Goal: Check status: Check status

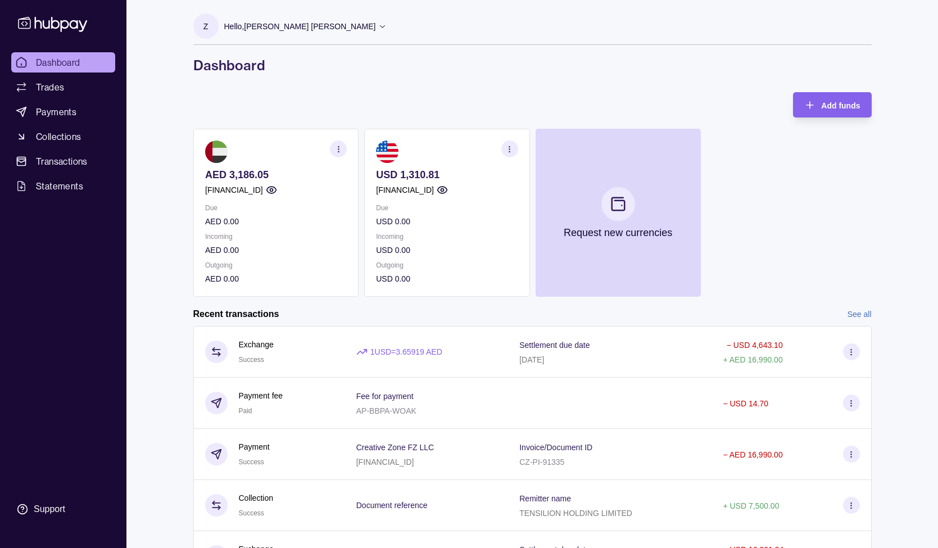
click at [298, 26] on p "Hello, [PERSON_NAME] [PERSON_NAME]" at bounding box center [300, 26] width 152 height 12
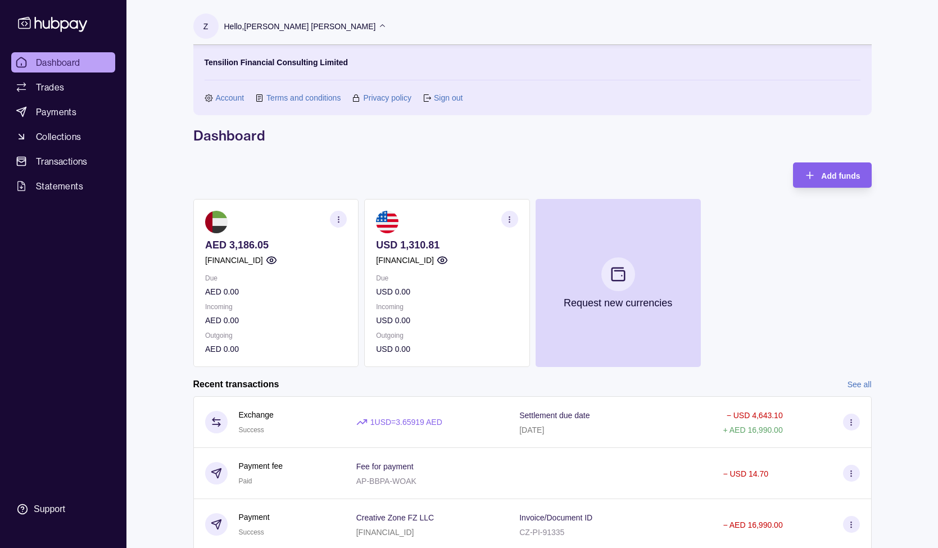
click at [298, 26] on p "Hello, [PERSON_NAME] [PERSON_NAME]" at bounding box center [300, 26] width 152 height 12
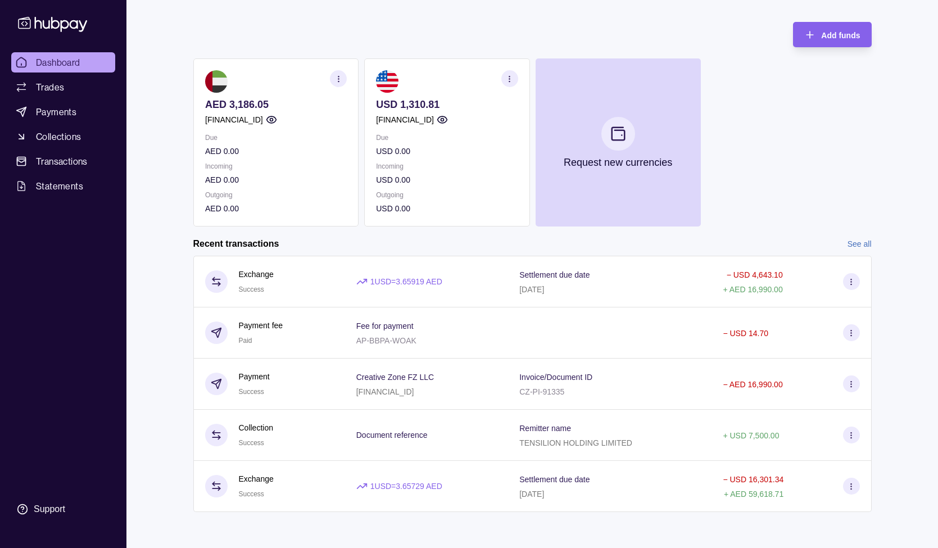
scroll to position [70, 0]
click at [862, 242] on link "See all" at bounding box center [860, 244] width 24 height 12
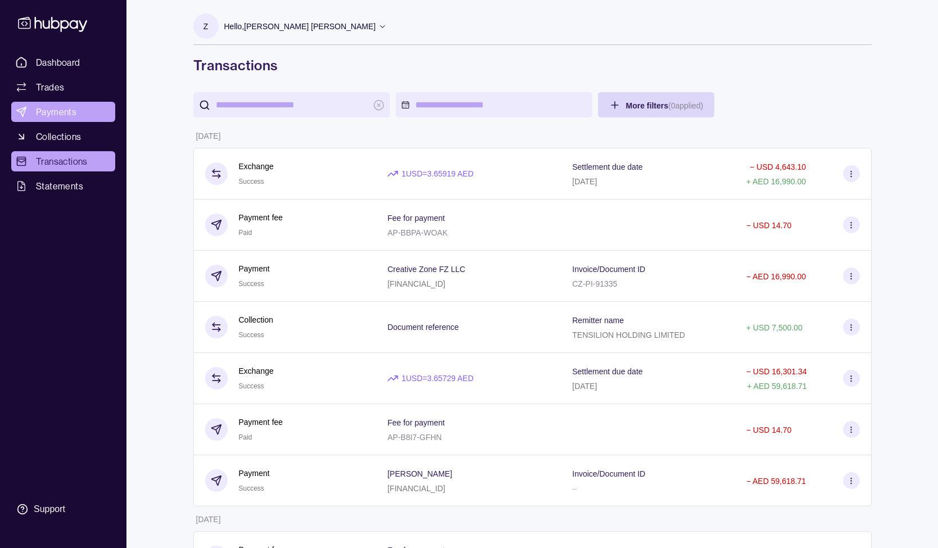
click at [47, 116] on span "Payments" at bounding box center [56, 111] width 40 height 13
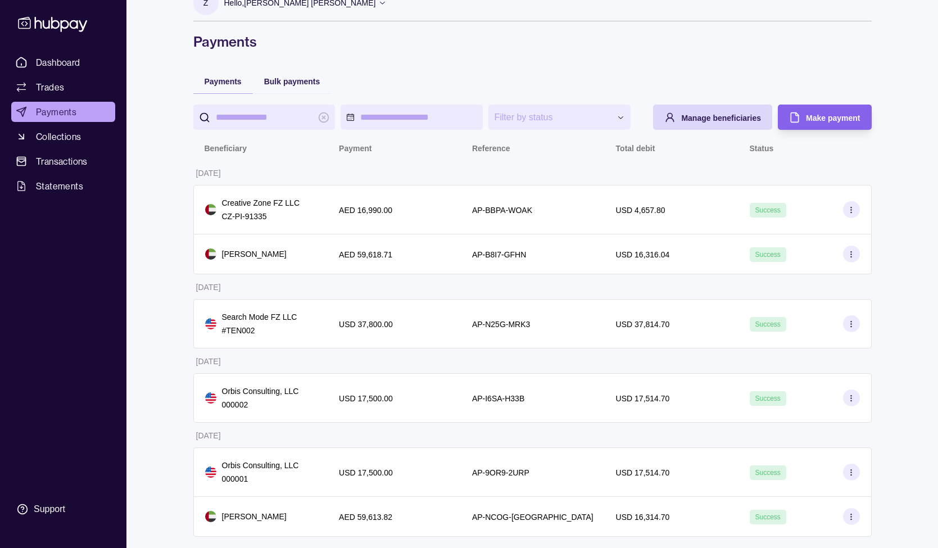
scroll to position [24, 0]
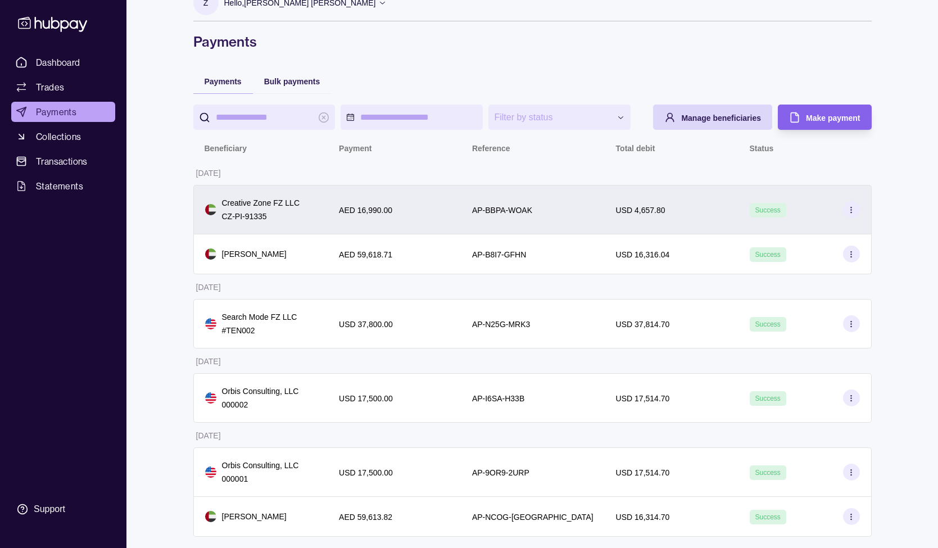
click at [858, 203] on div at bounding box center [851, 209] width 17 height 17
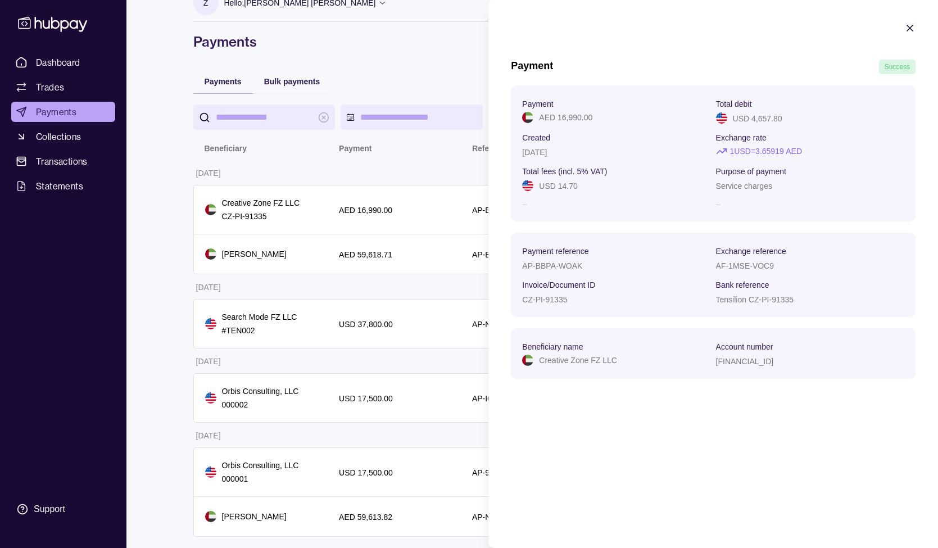
click at [915, 29] on icon "button" at bounding box center [910, 27] width 11 height 11
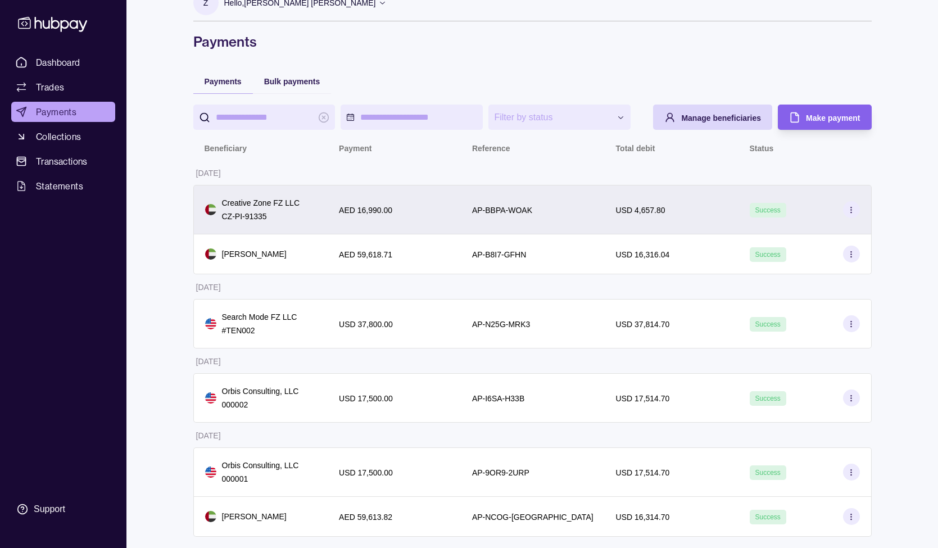
click at [816, 217] on div "Success" at bounding box center [805, 209] width 110 height 17
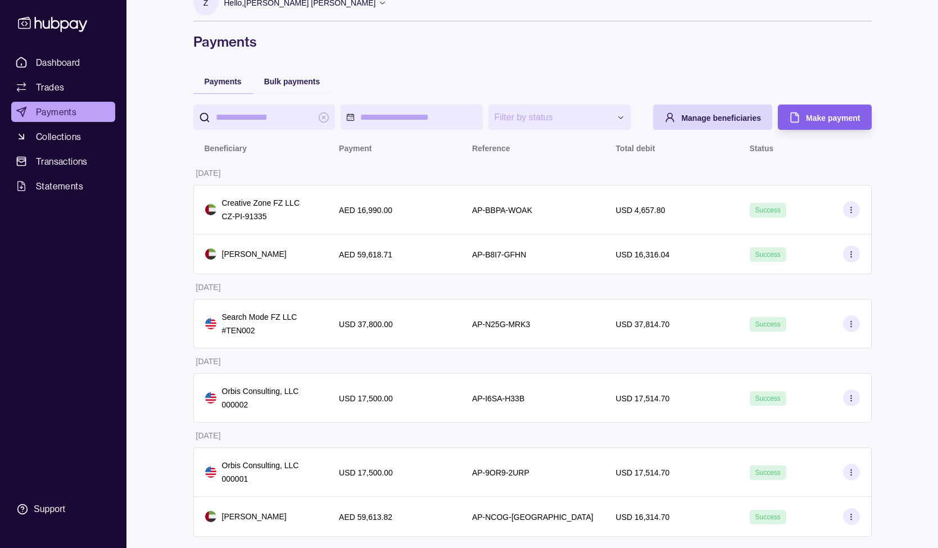
click at [57, 100] on html "**********" at bounding box center [469, 262] width 938 height 572
click at [56, 62] on span "Dashboard" at bounding box center [58, 62] width 44 height 13
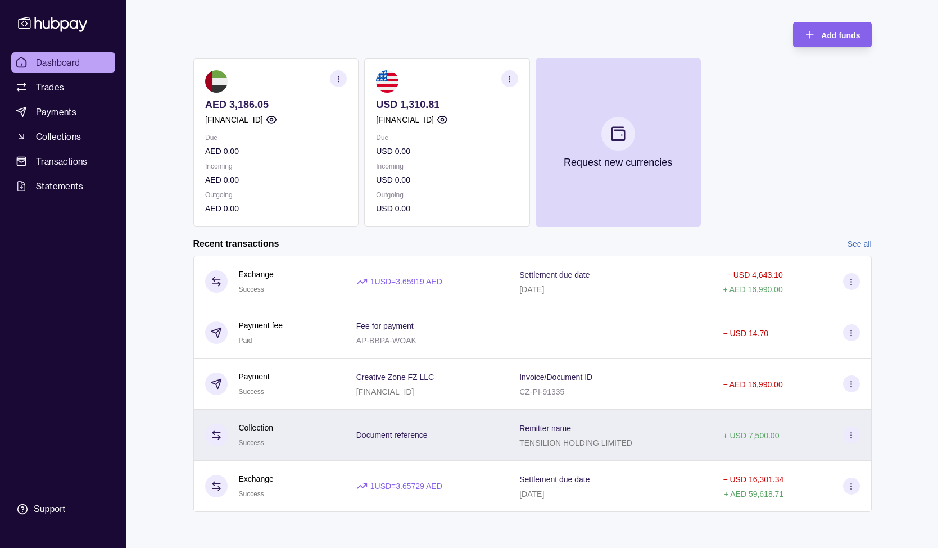
scroll to position [70, 0]
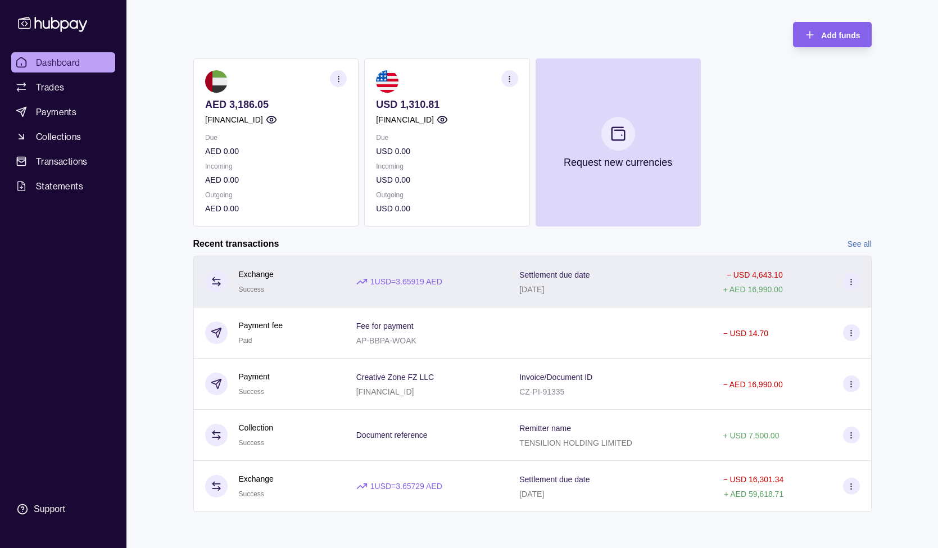
click at [717, 271] on div "− USD 4,643.10 + AED 16,990.00" at bounding box center [792, 282] width 160 height 52
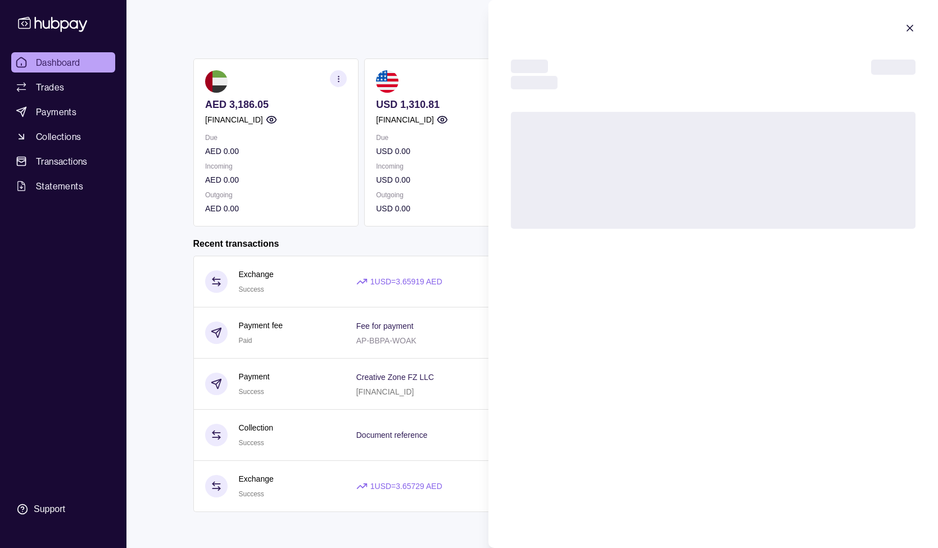
click at [912, 24] on icon "button" at bounding box center [910, 27] width 11 height 11
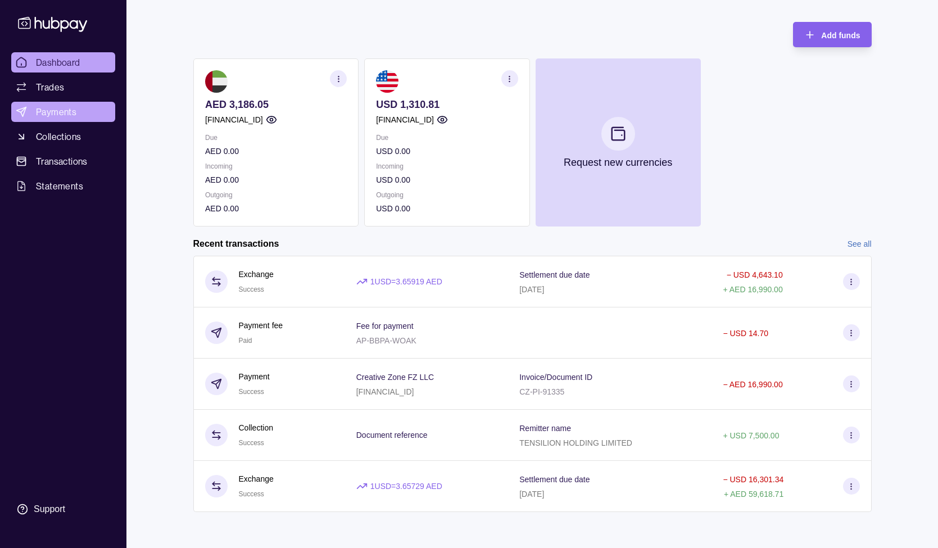
click at [51, 110] on span "Payments" at bounding box center [56, 111] width 40 height 13
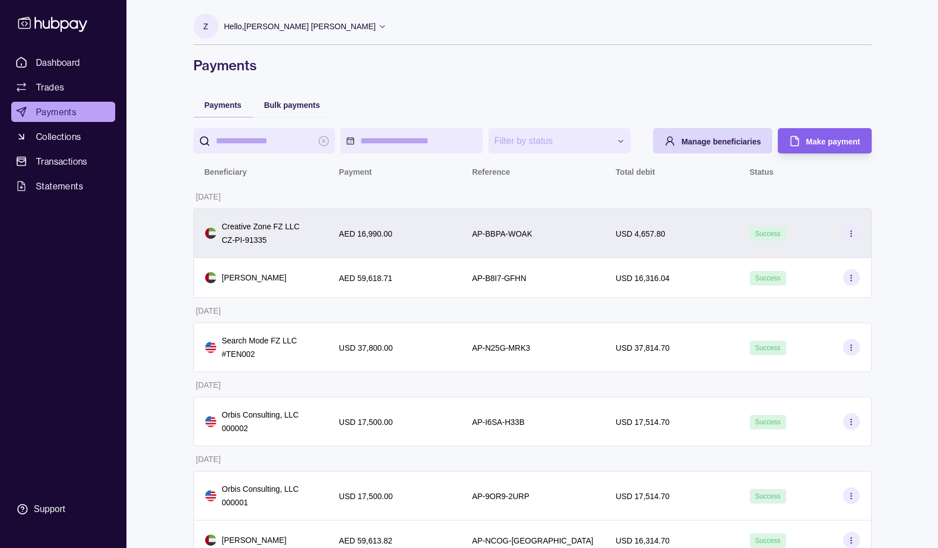
click at [854, 233] on icon at bounding box center [851, 233] width 8 height 8
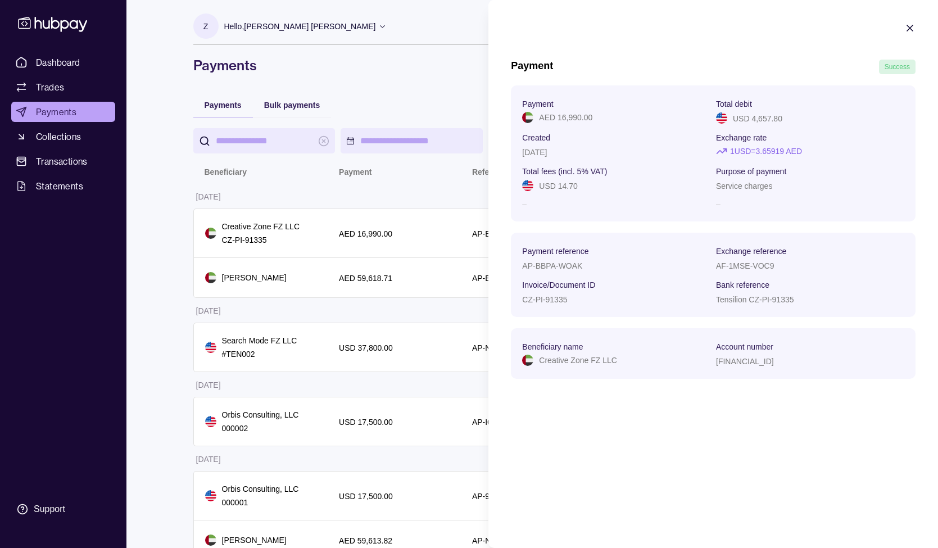
click at [911, 32] on div at bounding box center [910, 29] width 11 height 15
click at [906, 29] on icon "button" at bounding box center [910, 27] width 11 height 11
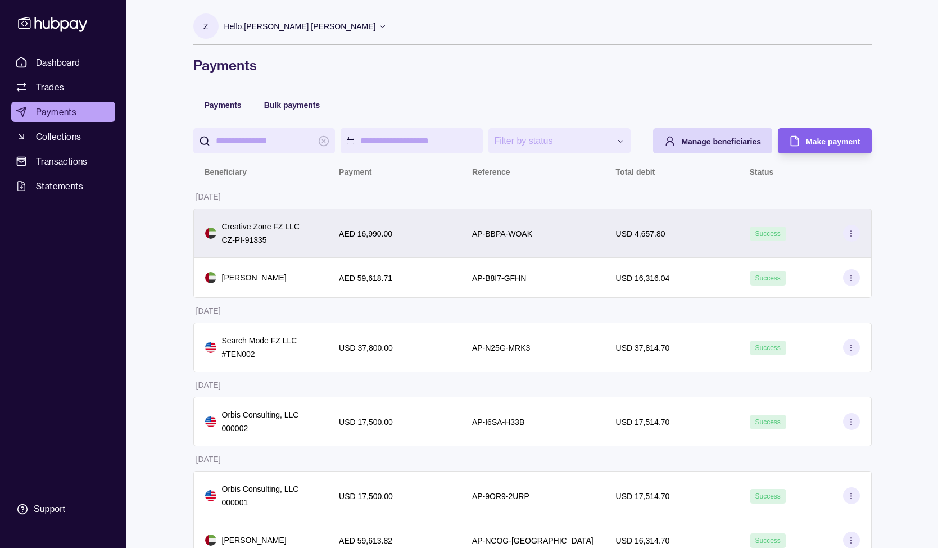
click at [285, 225] on p "Creative Zone FZ LLC" at bounding box center [261, 226] width 78 height 12
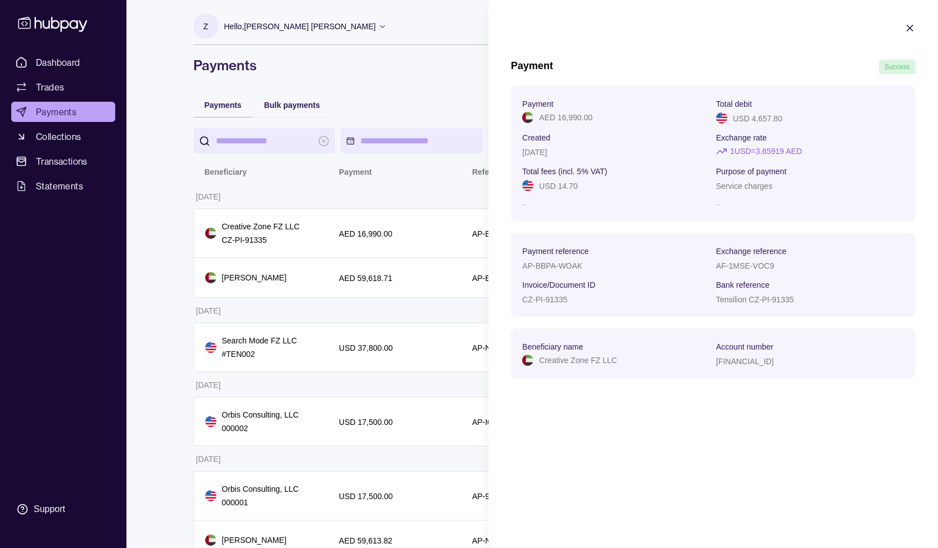
click at [910, 28] on icon "button" at bounding box center [910, 28] width 6 height 6
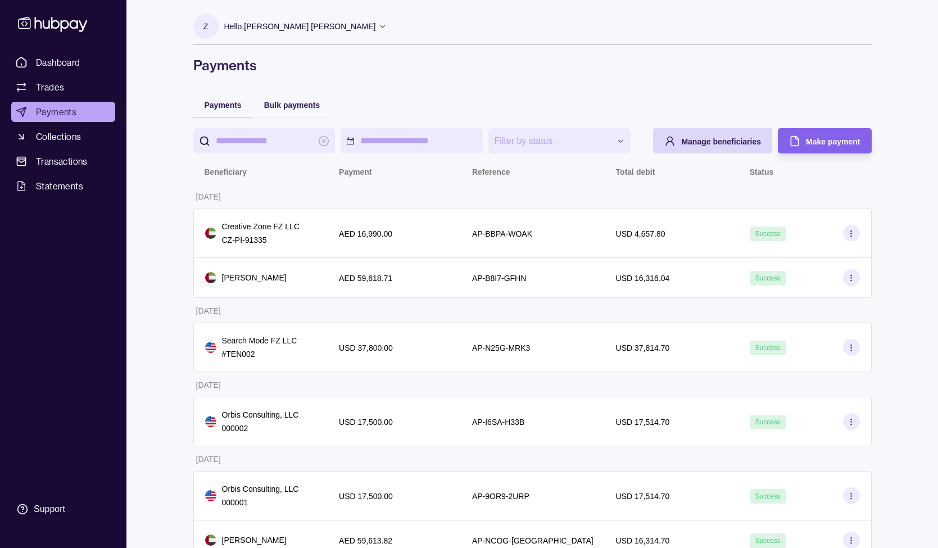
click at [54, 112] on span "Payments" at bounding box center [56, 111] width 40 height 13
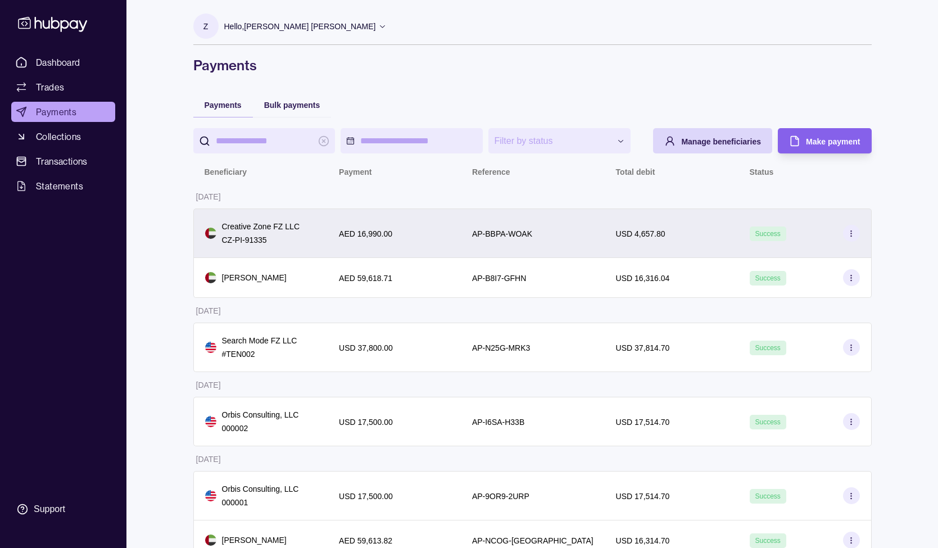
click at [857, 239] on section at bounding box center [851, 233] width 17 height 17
